Goal: Complete application form

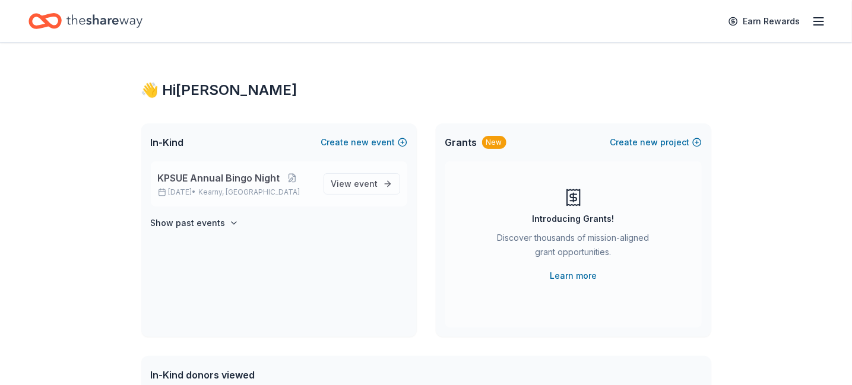
click at [228, 175] on span "KPSUE Annual Bingo Night" at bounding box center [219, 178] width 122 height 14
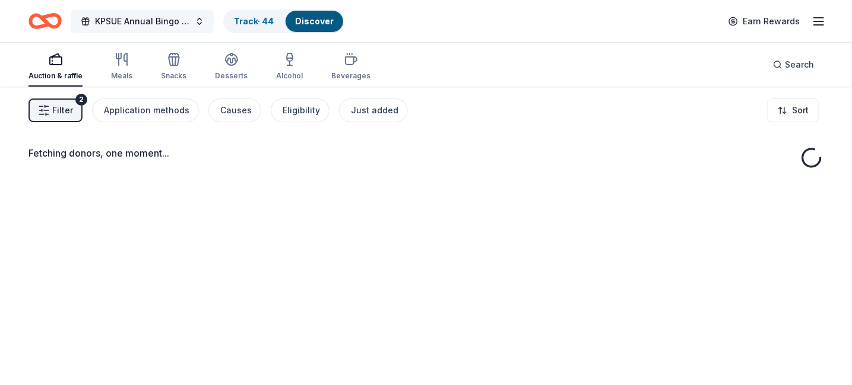
click at [164, 24] on span "KPSUE Annual Bingo Night" at bounding box center [142, 21] width 95 height 14
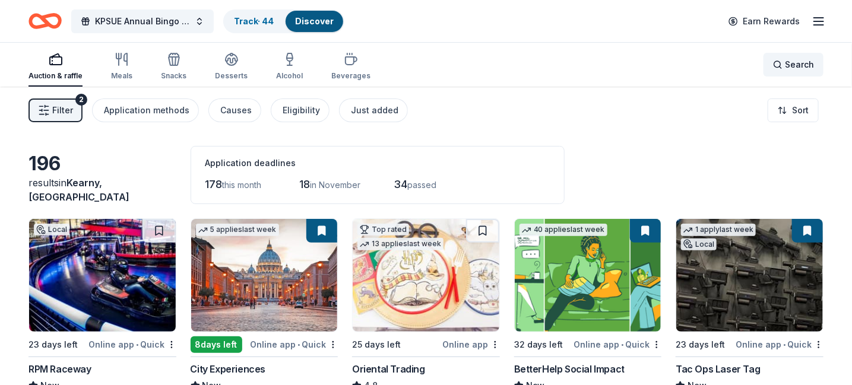
click at [793, 58] on span "Search" at bounding box center [799, 65] width 29 height 14
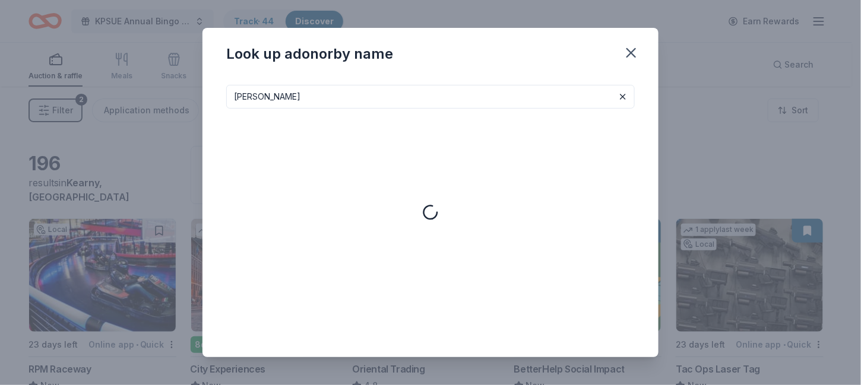
type input "[PERSON_NAME]"
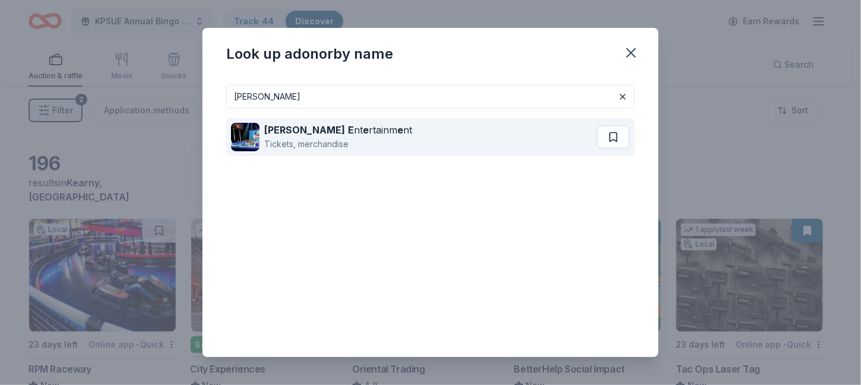
click at [328, 136] on div "[PERSON_NAME] E nt e rtainm e nt" at bounding box center [338, 130] width 148 height 14
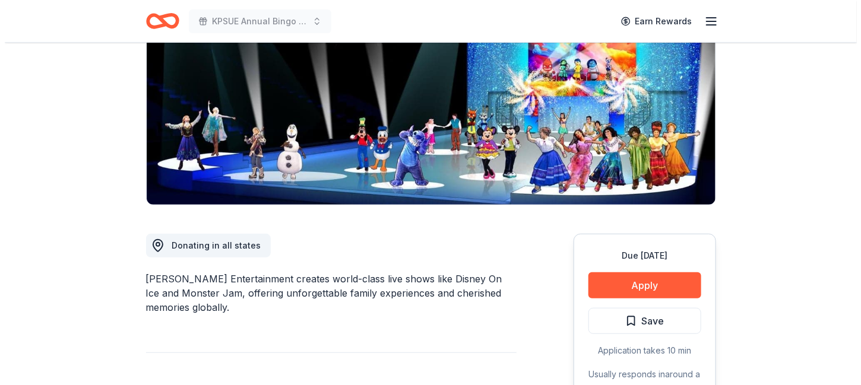
scroll to position [237, 0]
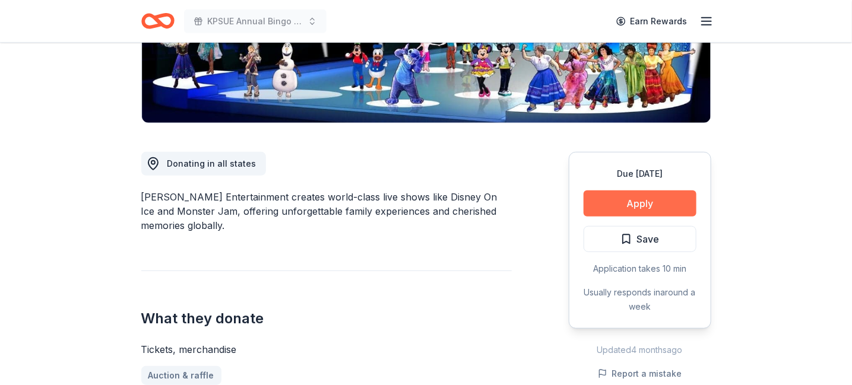
click at [674, 211] on button "Apply" at bounding box center [639, 203] width 113 height 26
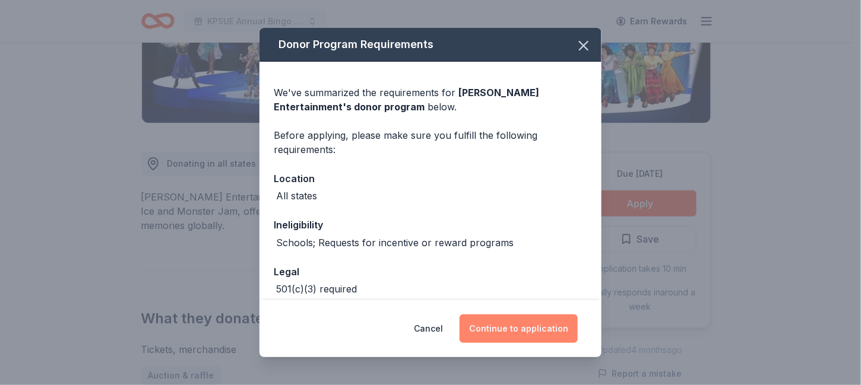
click at [498, 322] on button "Continue to application" at bounding box center [518, 329] width 118 height 28
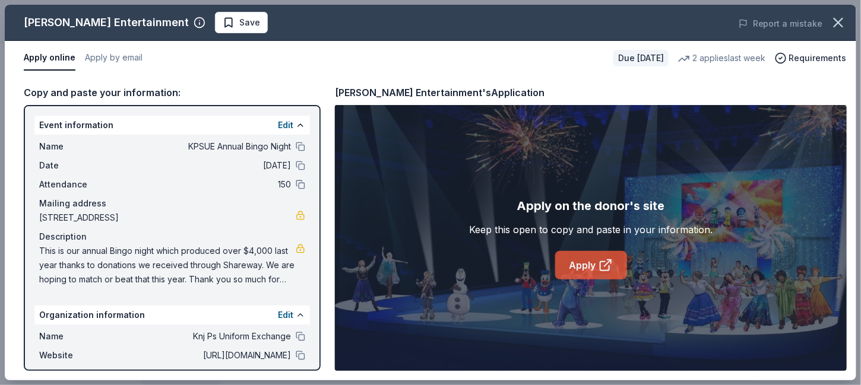
click at [569, 265] on link "Apply" at bounding box center [591, 265] width 72 height 28
click at [223, 19] on span "Save" at bounding box center [241, 22] width 37 height 14
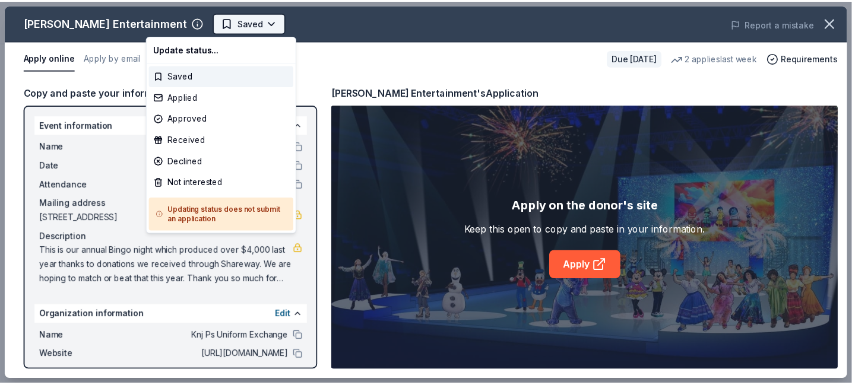
scroll to position [0, 0]
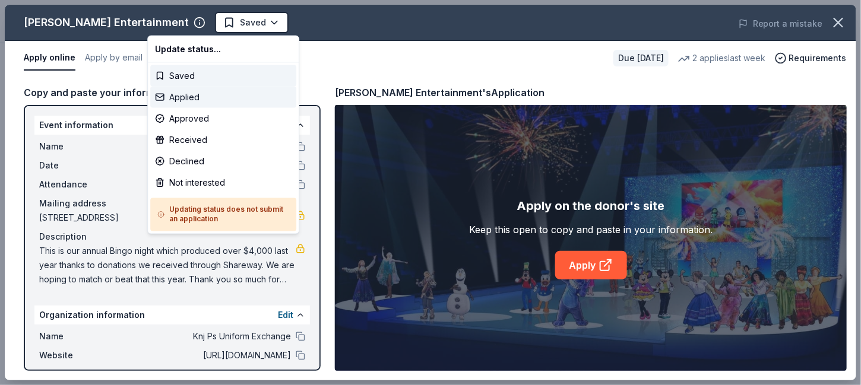
click at [181, 94] on div "Applied" at bounding box center [223, 97] width 146 height 21
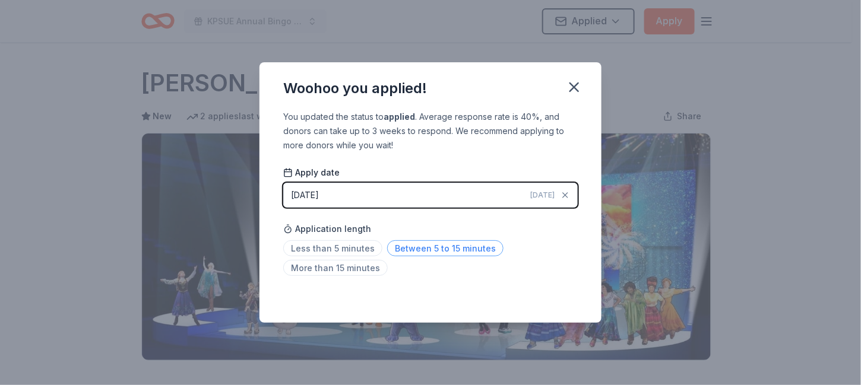
click at [425, 251] on span "Between 5 to 15 minutes" at bounding box center [445, 248] width 116 height 16
click at [575, 87] on icon "button" at bounding box center [574, 87] width 8 height 8
